Goal: Task Accomplishment & Management: Use online tool/utility

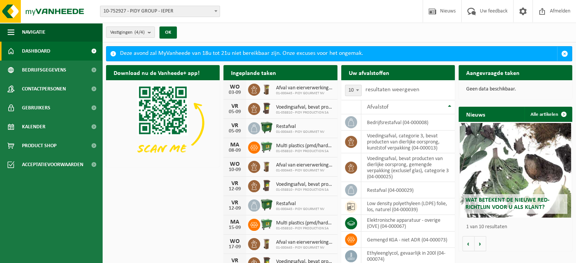
click at [476, 72] on h2 "Aangevraagde taken" at bounding box center [492, 72] width 68 height 15
click at [214, 12] on span at bounding box center [216, 11] width 8 height 10
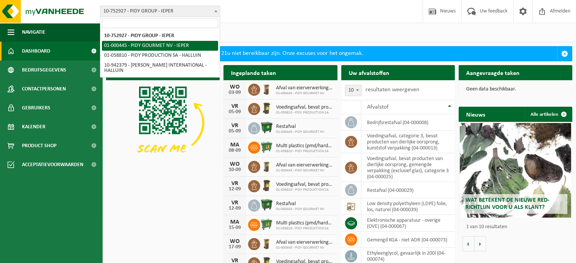
select select "53"
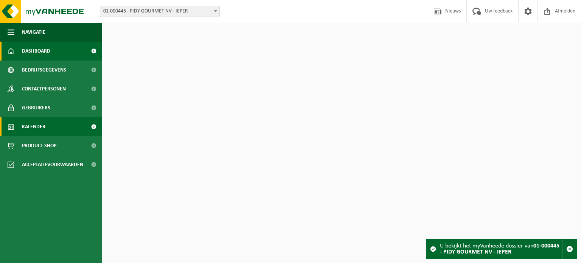
click at [51, 126] on link "Kalender" at bounding box center [51, 126] width 102 height 19
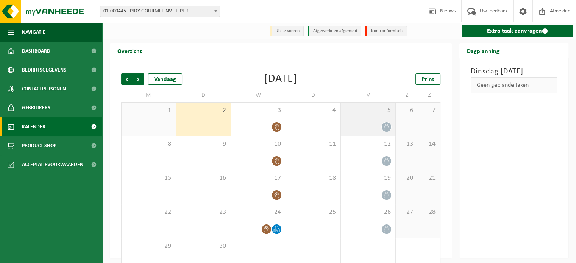
click at [384, 122] on div "5" at bounding box center [368, 119] width 54 height 33
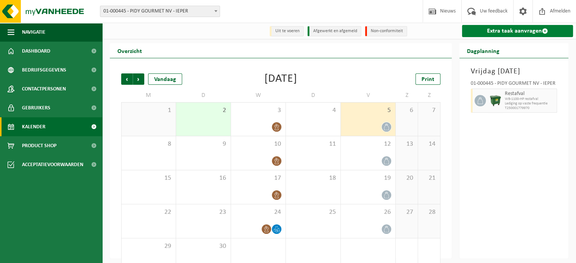
click at [515, 32] on link "Extra taak aanvragen" at bounding box center [517, 31] width 111 height 12
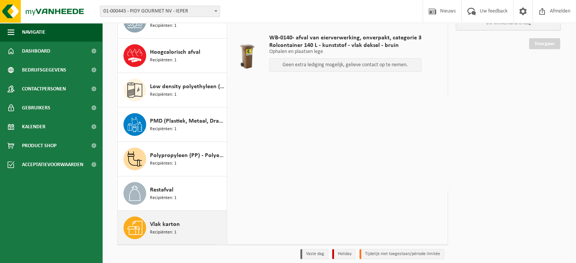
scroll to position [106, 0]
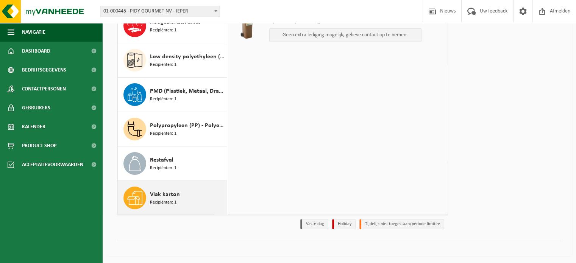
click at [165, 199] on span "Recipiënten: 1" at bounding box center [163, 202] width 26 height 7
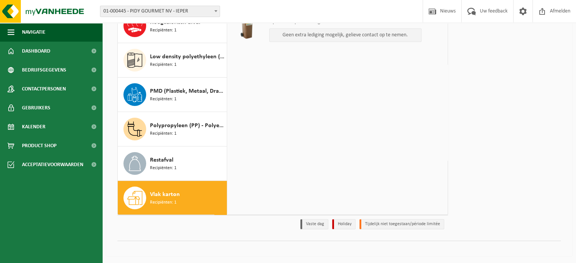
click at [165, 199] on span "Recipiënten: 1" at bounding box center [163, 202] width 26 height 7
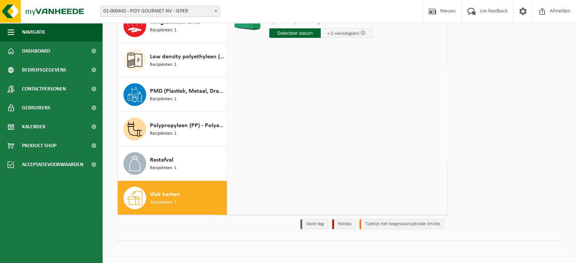
click at [297, 33] on input "text" at bounding box center [294, 32] width 51 height 9
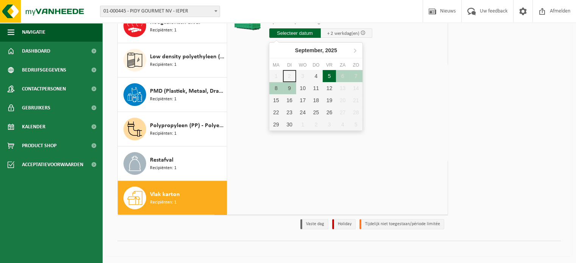
click at [330, 74] on div "5" at bounding box center [328, 76] width 13 height 12
type input "Van 2025-09-05"
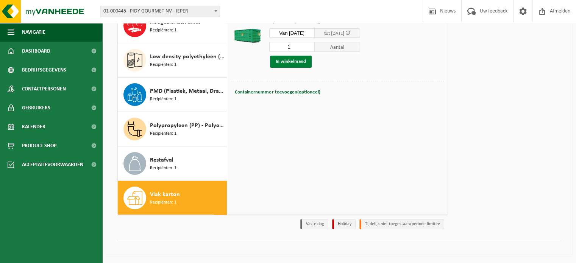
click at [296, 63] on button "In winkelmand" at bounding box center [291, 62] width 42 height 12
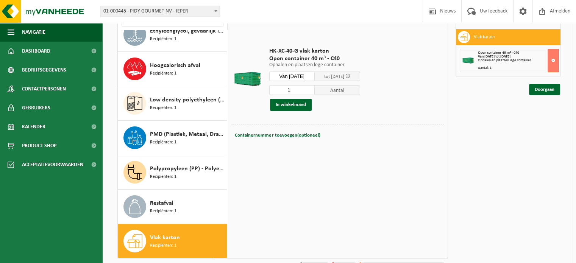
scroll to position [30, 0]
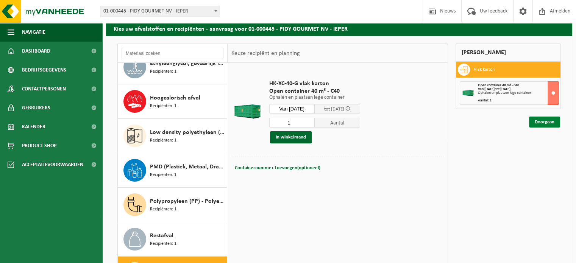
click at [540, 120] on link "Doorgaan" at bounding box center [544, 122] width 31 height 11
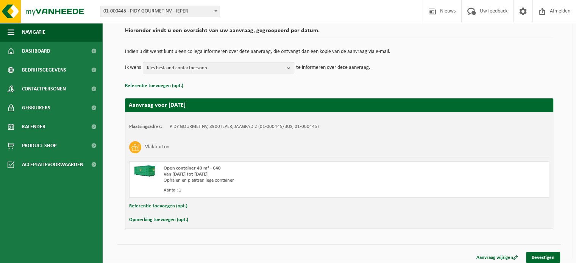
scroll to position [61, 0]
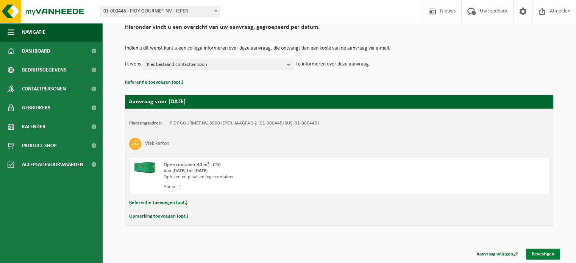
click at [551, 251] on link "Bevestigen" at bounding box center [543, 254] width 34 height 11
